Goal: Find specific page/section: Find specific page/section

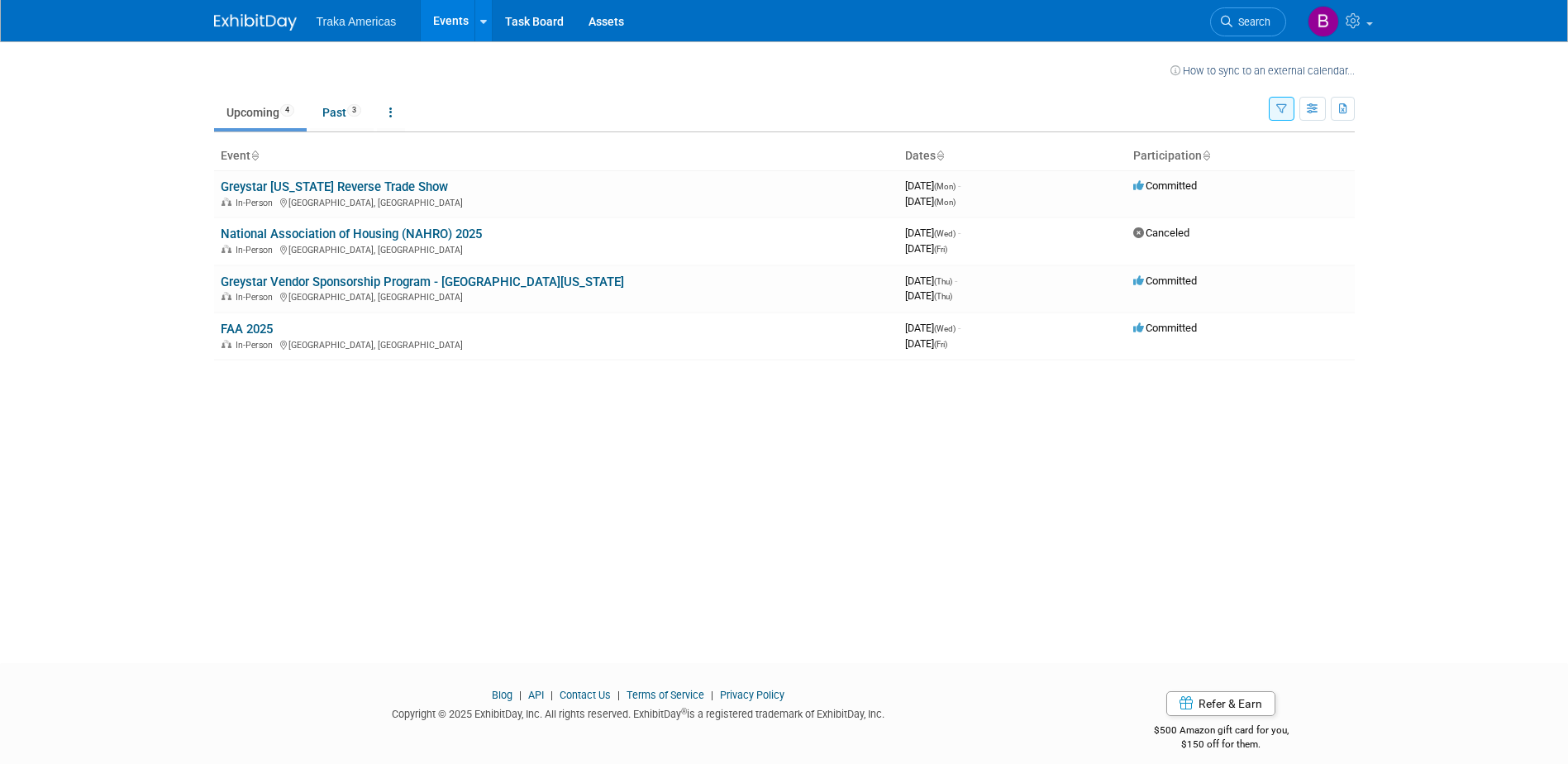
click at [863, 501] on div "How to sync to an external calendar... New Event Duplicate Event Warning There …" at bounding box center [784, 337] width 1165 height 592
drag, startPoint x: 565, startPoint y: 281, endPoint x: 222, endPoint y: 283, distance: 343.0
click at [222, 283] on td "Greystar Vendor Sponsorship Program - [GEOGRAPHIC_DATA][US_STATE] In-Person [GE…" at bounding box center [556, 288] width 684 height 47
copy link "Greystar Vendor Sponsorship Program - [GEOGRAPHIC_DATA][US_STATE]"
